Goal: Book appointment/travel/reservation

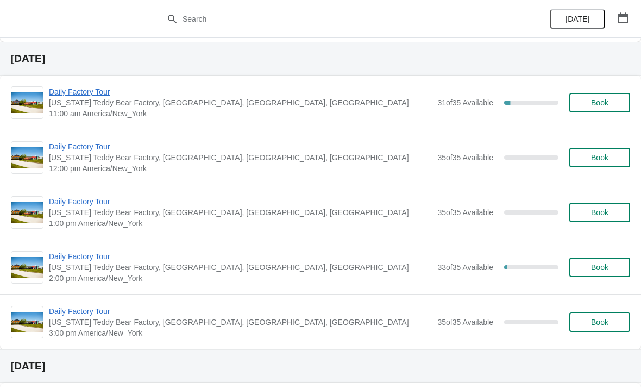
scroll to position [332, 0]
click at [108, 92] on span "Daily Factory Tour" at bounding box center [240, 92] width 383 height 11
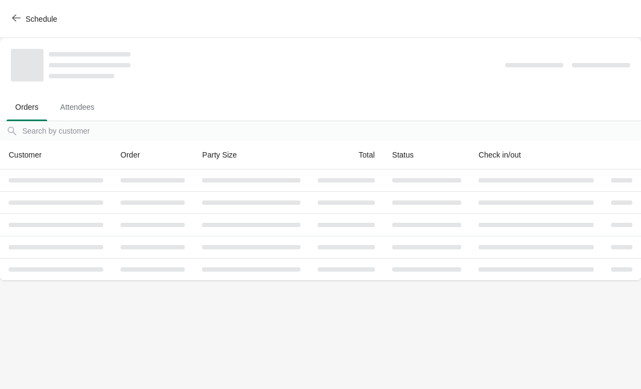
scroll to position [0, 0]
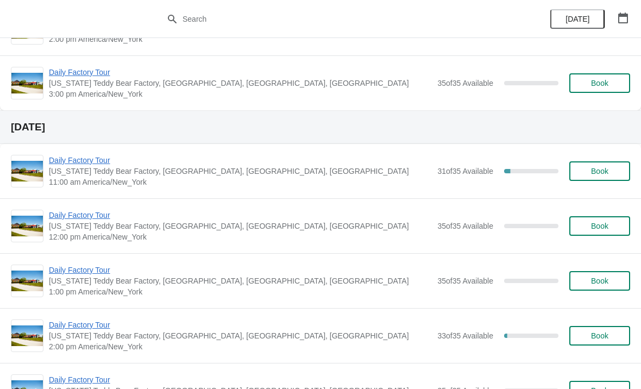
scroll to position [267, 0]
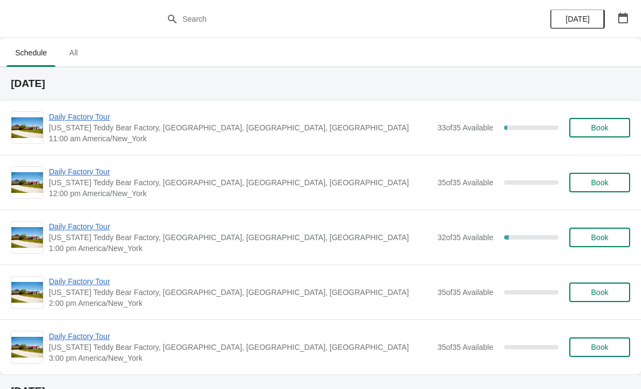
click at [75, 116] on span "Daily Factory Tour" at bounding box center [240, 116] width 383 height 11
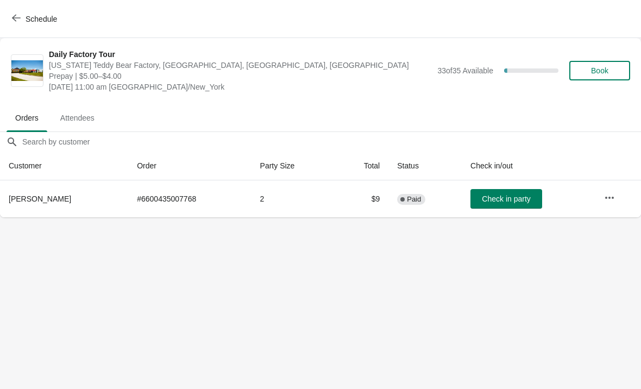
click at [15, 15] on icon "button" at bounding box center [16, 18] width 9 height 7
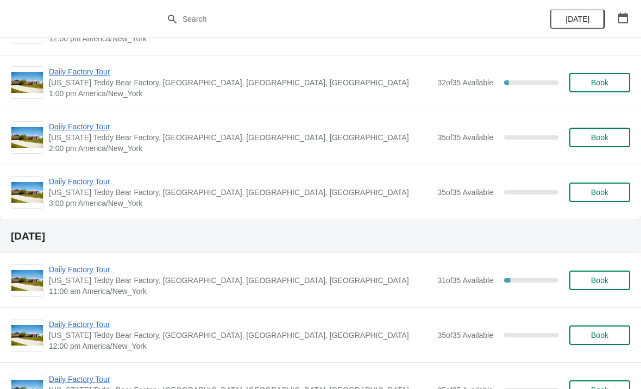
scroll to position [167, 0]
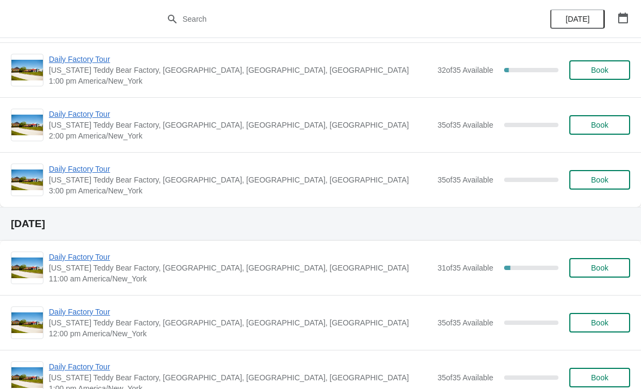
click at [62, 257] on span "Daily Factory Tour" at bounding box center [240, 257] width 383 height 11
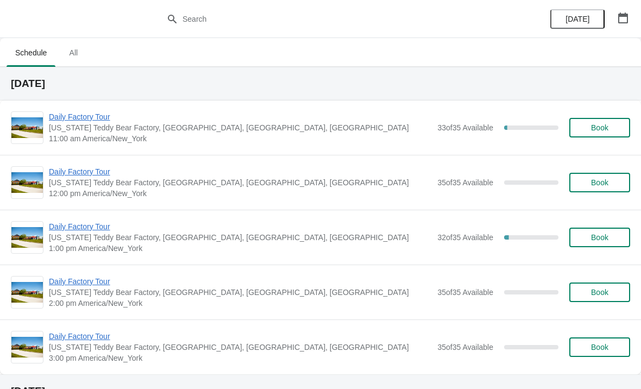
click at [100, 118] on span "Daily Factory Tour" at bounding box center [240, 116] width 383 height 11
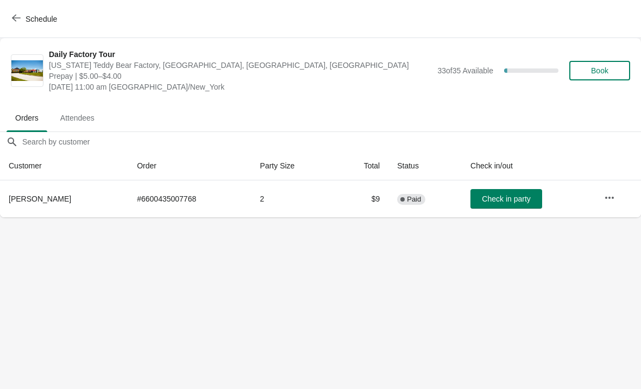
click at [515, 190] on button "Check in party" at bounding box center [506, 199] width 72 height 20
